Goal: Book appointment/travel/reservation

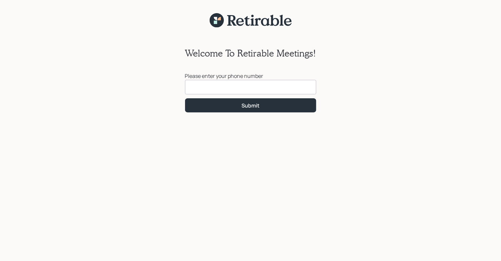
click at [243, 88] on input at bounding box center [250, 87] width 131 height 14
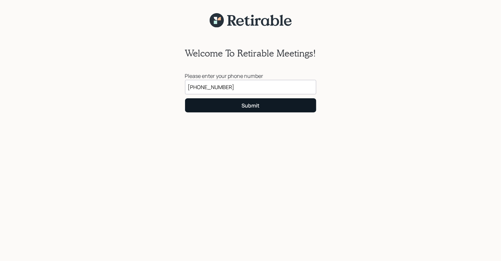
type input "[PHONE_NUMBER]"
click at [256, 103] on div "Submit" at bounding box center [251, 105] width 18 height 7
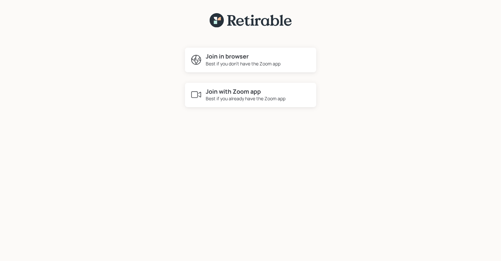
click at [235, 60] on div "Best if you don't have the Zoom app" at bounding box center [243, 63] width 75 height 7
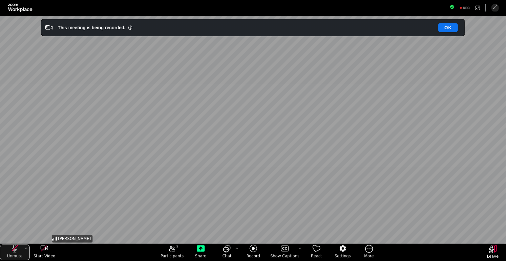
click at [15, 248] on icon "unmute my microphone" at bounding box center [15, 248] width 8 height 8
click at [337, 166] on div "[PERSON_NAME]" at bounding box center [253, 130] width 405 height 228
